Goal: Transaction & Acquisition: Purchase product/service

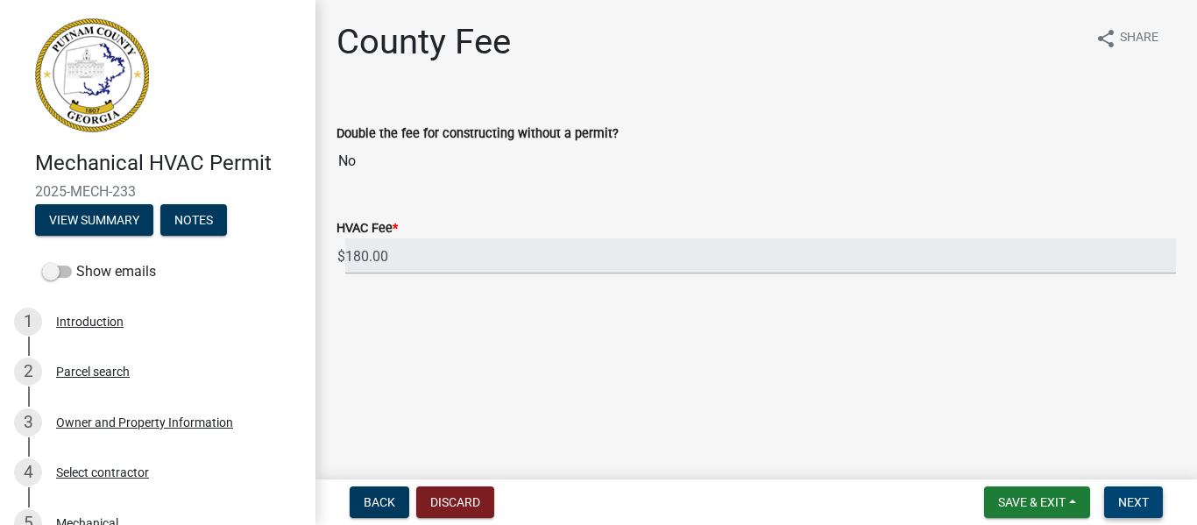
click at [1146, 505] on span "Next" at bounding box center [1133, 502] width 31 height 14
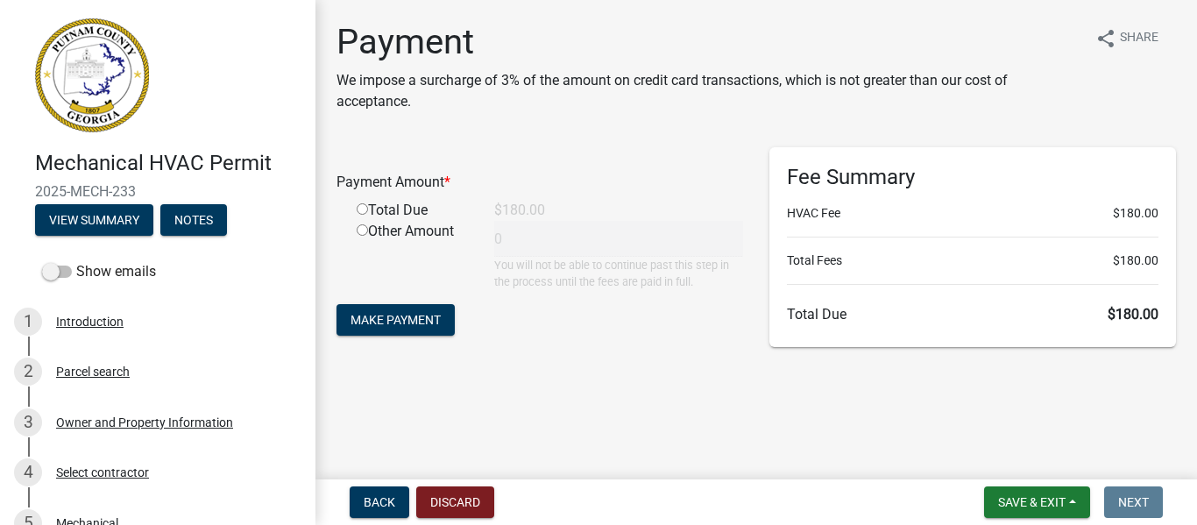
click at [360, 210] on input "radio" at bounding box center [362, 208] width 11 height 11
radio input "true"
type input "180"
click at [443, 323] on button "Make Payment" at bounding box center [396, 320] width 118 height 32
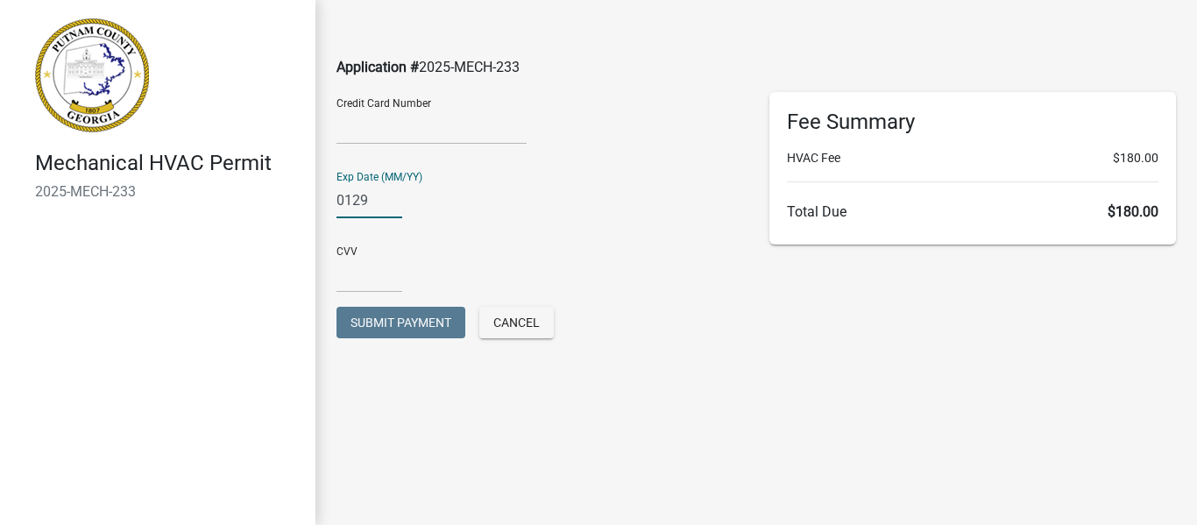
type input "0129"
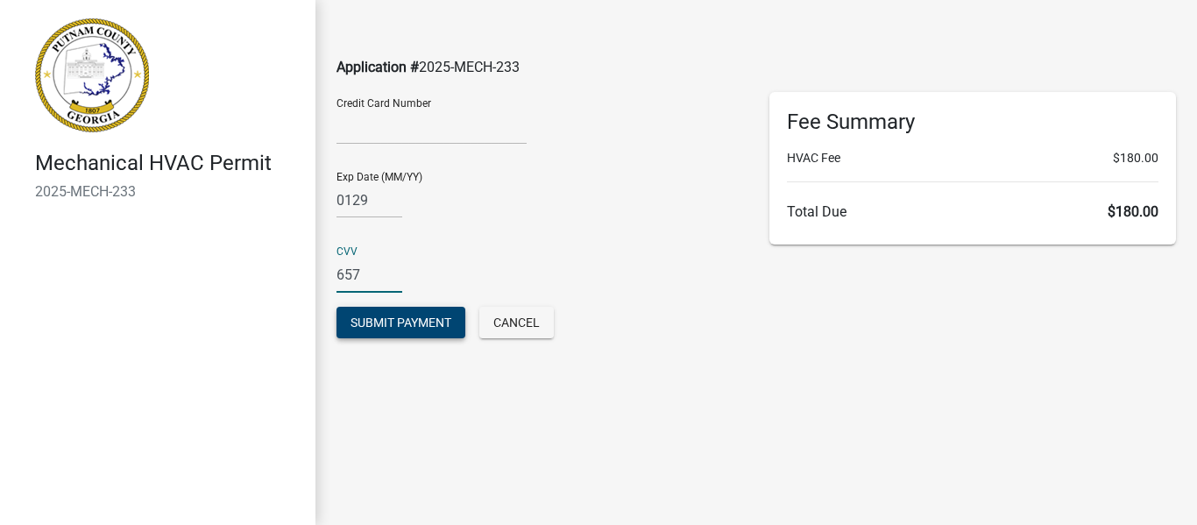
type input "657"
click at [390, 327] on span "Submit Payment" at bounding box center [401, 322] width 101 height 14
